Goal: Obtain resource: Download file/media

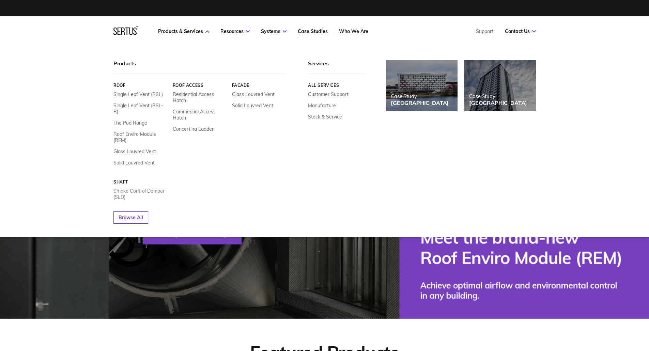
click at [119, 190] on link "Smoke Control Damper (SLD)" at bounding box center [140, 194] width 54 height 12
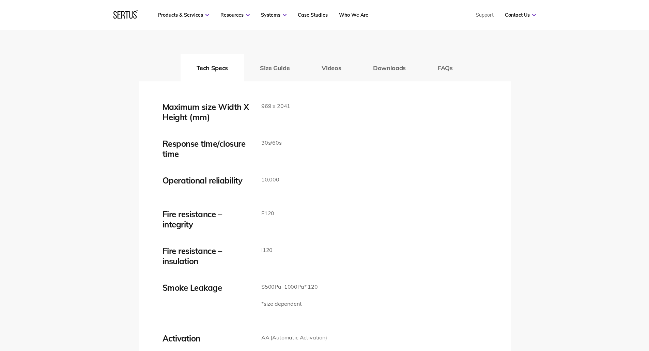
scroll to position [1090, 0]
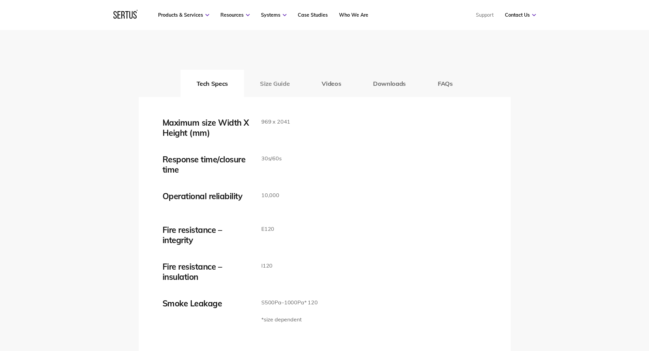
click at [275, 80] on button "Size Guide" at bounding box center [275, 83] width 62 height 27
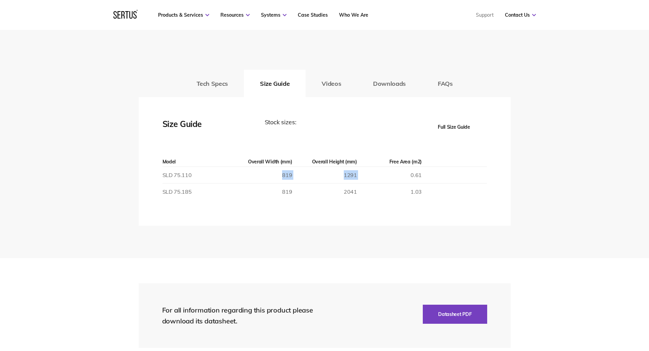
drag, startPoint x: 240, startPoint y: 181, endPoint x: 371, endPoint y: 180, distance: 131.2
click at [371, 180] on tr "SLD 75.110 819 1291 0.61" at bounding box center [324, 175] width 324 height 17
click at [371, 180] on td "0.61" at bounding box center [389, 175] width 65 height 17
click at [228, 86] on button "Tech Specs" at bounding box center [212, 83] width 63 height 27
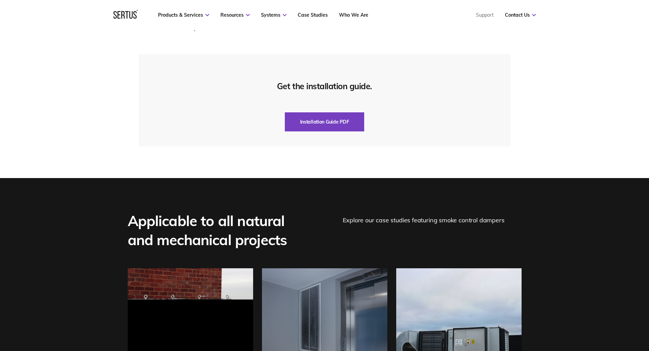
scroll to position [1805, 0]
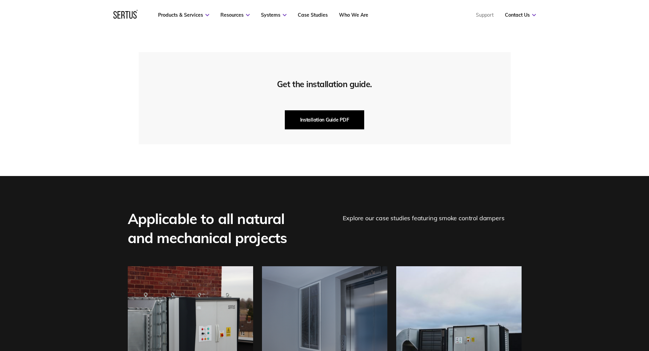
click at [335, 117] on button "Installation Guide PDF" at bounding box center [325, 119] width 80 height 19
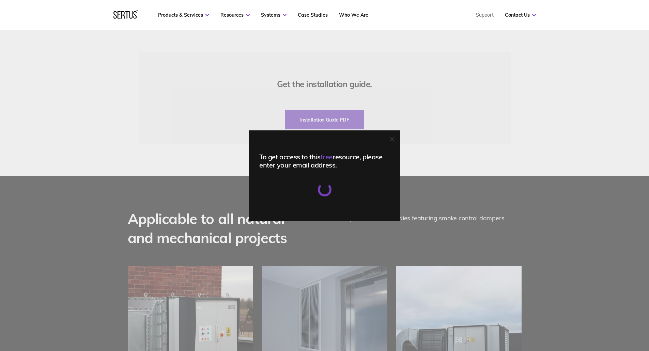
click at [438, 139] on div "To get access to this free resource, please enter your email address." at bounding box center [324, 175] width 649 height 351
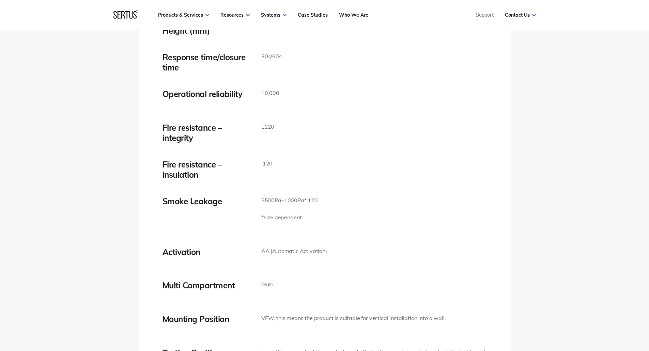
scroll to position [988, 0]
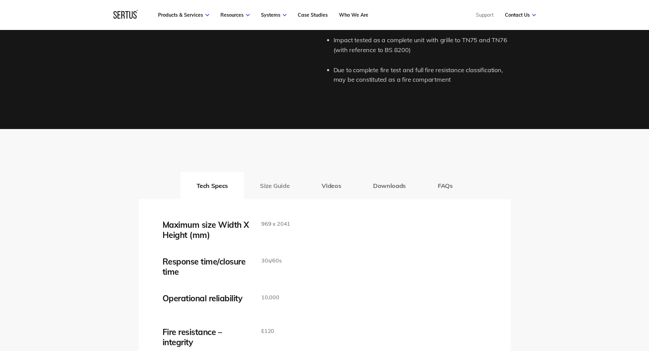
click at [284, 188] on button "Size Guide" at bounding box center [275, 185] width 62 height 27
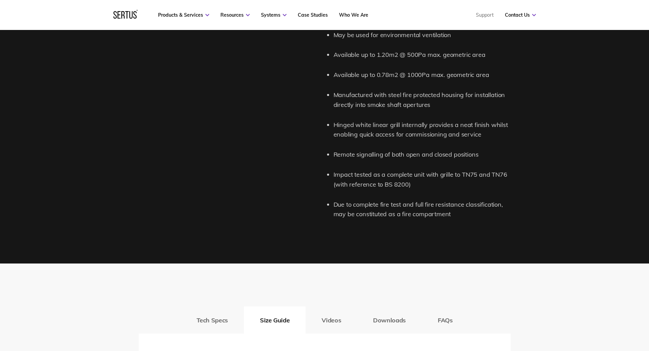
scroll to position [852, 0]
